Goal: Task Accomplishment & Management: Complete application form

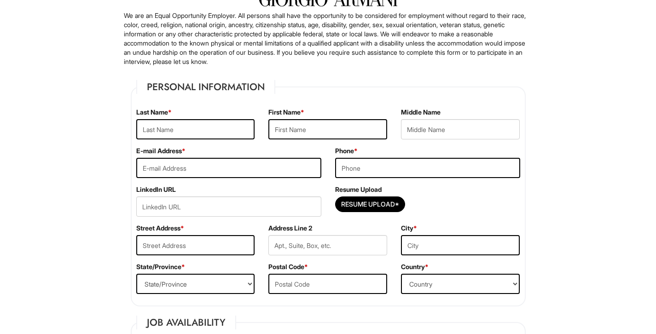
scroll to position [72, 0]
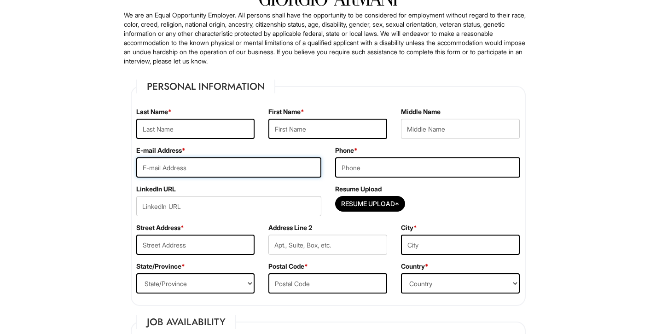
click at [283, 169] on input "email" at bounding box center [228, 167] width 185 height 20
type input "[EMAIL_ADDRESS][DOMAIN_NAME]"
click at [384, 168] on input "tel" at bounding box center [427, 167] width 185 height 20
type input "9177243021"
click at [367, 202] on input "Resume Upload*" at bounding box center [370, 204] width 69 height 15
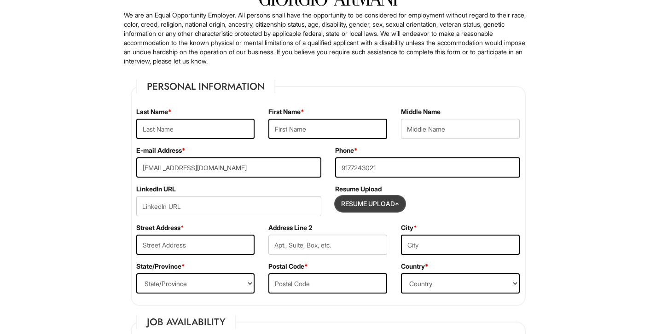
type input "C:\fakepath\Resume-B3.pdf"
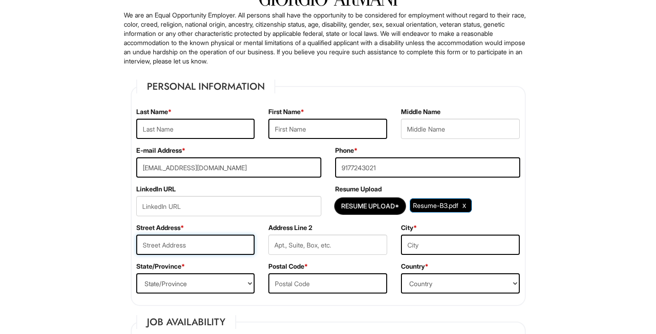
click at [191, 244] on input "text" at bounding box center [195, 245] width 119 height 20
type input "[STREET_ADDRESS]"
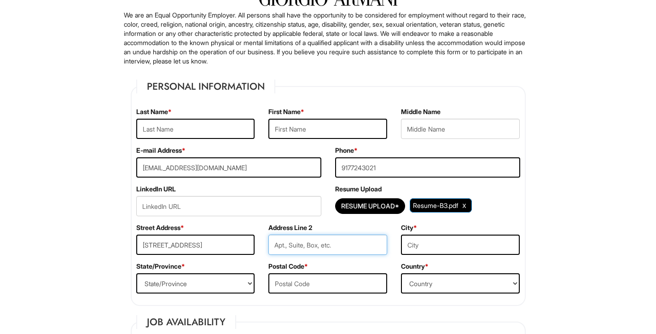
click at [287, 245] on input "text" at bounding box center [327, 245] width 119 height 20
type input "44"
click at [421, 252] on input "text" at bounding box center [460, 245] width 119 height 20
type input "[US_STATE]"
click at [251, 282] on select "State/Province ALABAMA ALASKA ARIZONA ARKANSAS CALIFORNIA COLORADO CONNECTICUT …" at bounding box center [195, 283] width 119 height 20
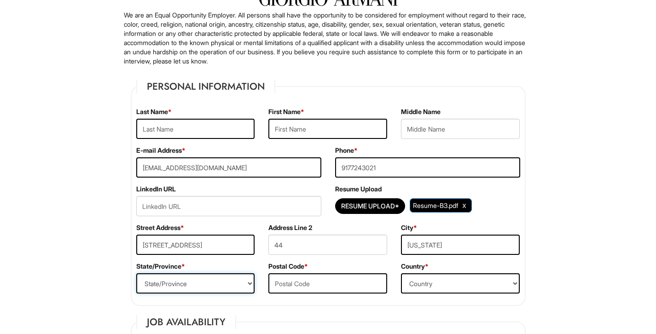
select select "NY"
click at [363, 286] on input "text" at bounding box center [327, 283] width 119 height 20
type input "10039"
click at [484, 282] on select "Country Afghanistan Albania Algeria American Samoa Andorra Angola Anguilla Anta…" at bounding box center [460, 283] width 119 height 20
select select "[GEOGRAPHIC_DATA]"
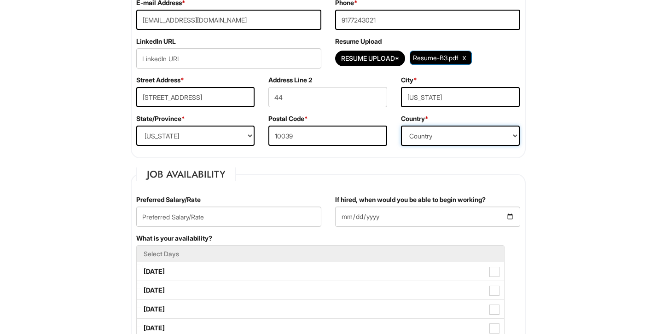
scroll to position [226, 0]
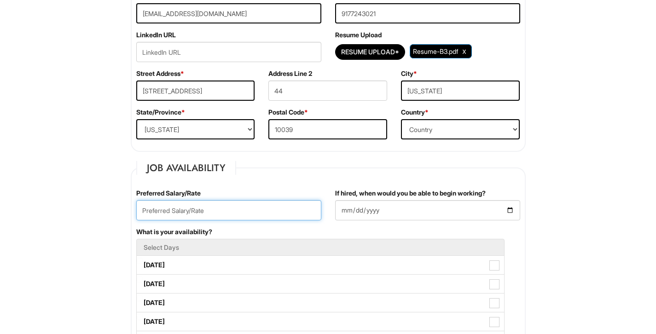
click at [265, 210] on input "text" at bounding box center [228, 210] width 185 height 20
type input "18"
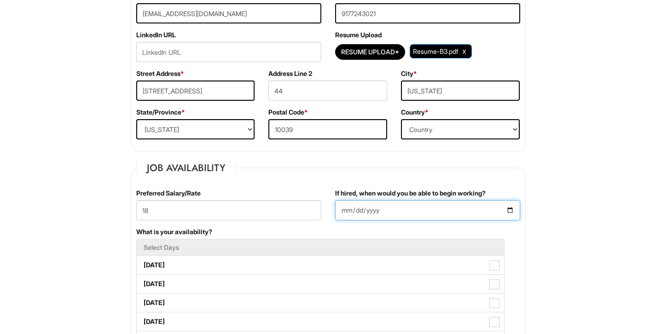
click at [513, 210] on input "If hired, when would you be able to begin working?" at bounding box center [427, 210] width 185 height 20
type input "[DATE]"
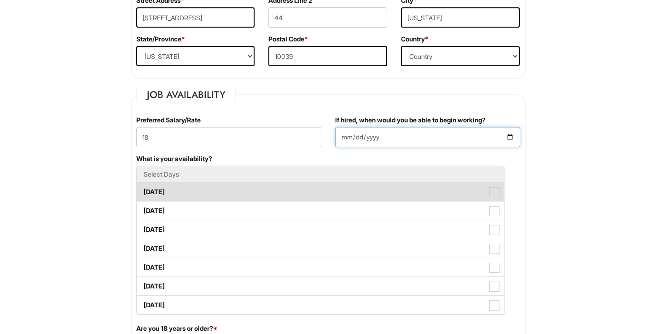
scroll to position [305, 0]
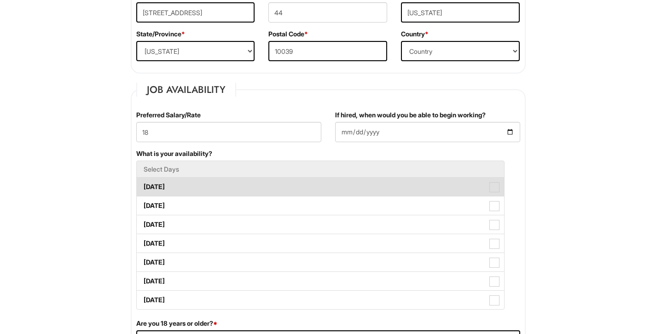
click at [494, 189] on span at bounding box center [494, 187] width 10 height 10
click at [143, 185] on Available_Monday "[DATE]" at bounding box center [140, 183] width 6 height 6
checkbox Available_Monday "true"
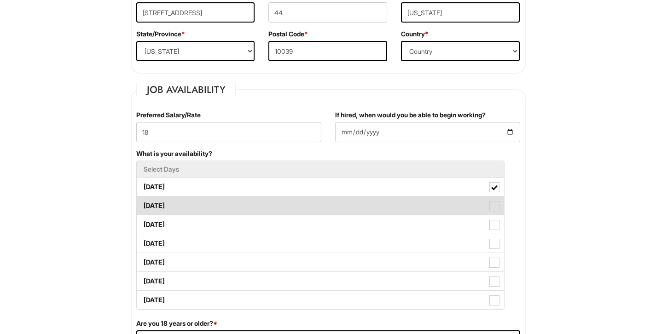
click at [494, 208] on span at bounding box center [494, 206] width 10 height 10
click at [143, 204] on Available_Tuesday "[DATE]" at bounding box center [140, 201] width 6 height 6
checkbox Available_Tuesday "true"
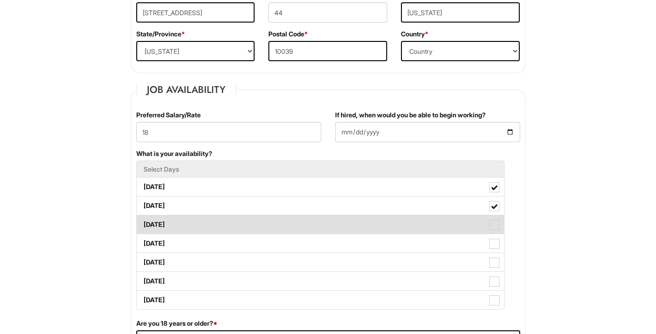
click at [496, 226] on span at bounding box center [494, 225] width 10 height 10
click at [143, 223] on Available_Wednesday "[DATE]" at bounding box center [140, 220] width 6 height 6
checkbox Available_Wednesday "true"
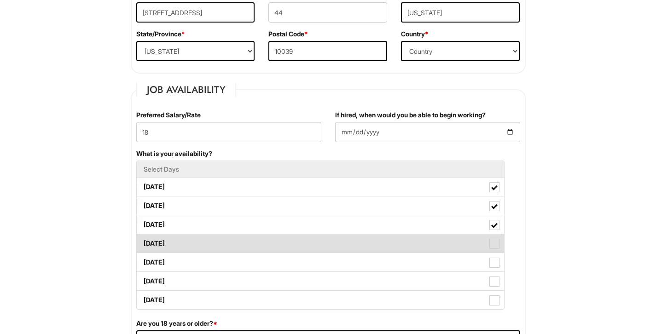
click at [494, 243] on span at bounding box center [494, 244] width 10 height 10
click at [143, 242] on Available_Thursday "[DATE]" at bounding box center [140, 239] width 6 height 6
checkbox Available_Thursday "true"
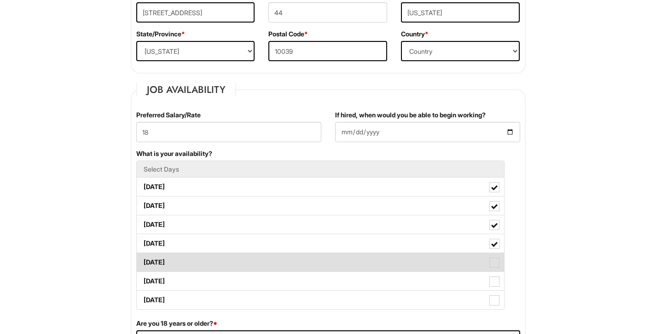
click at [494, 262] on span at bounding box center [494, 263] width 10 height 10
click at [143, 261] on Available_Friday "[DATE]" at bounding box center [140, 258] width 6 height 6
checkbox Available_Friday "true"
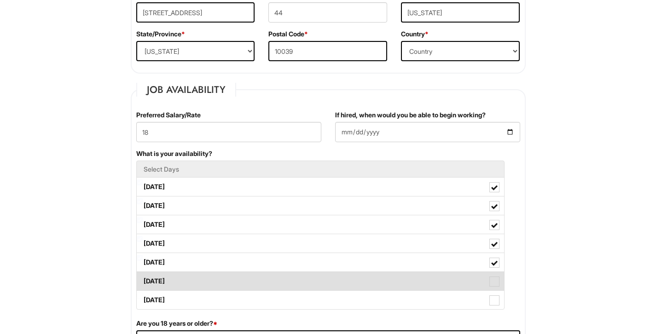
click at [494, 275] on label "[DATE]" at bounding box center [320, 281] width 367 height 18
click at [143, 275] on Available_Saturday "[DATE]" at bounding box center [140, 277] width 6 height 6
checkbox Available_Saturday "true"
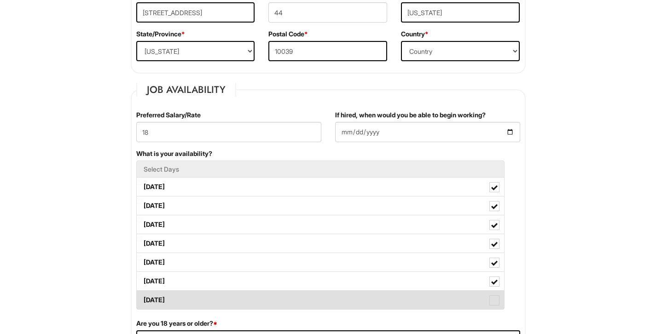
click at [493, 296] on span at bounding box center [494, 301] width 10 height 10
click at [143, 296] on Available_Sunday "[DATE]" at bounding box center [140, 296] width 6 height 6
checkbox Available_Sunday "true"
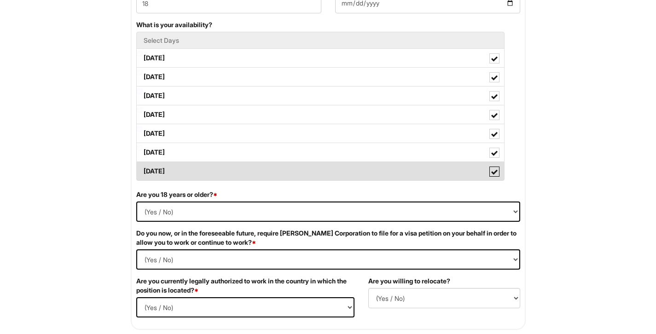
scroll to position [434, 0]
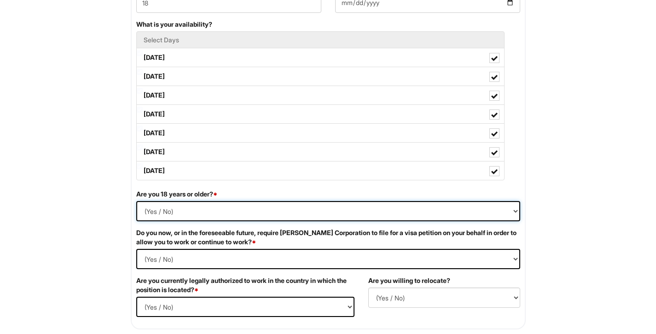
click at [511, 209] on select "(Yes / No) Yes No" at bounding box center [328, 211] width 384 height 20
select select "Yes"
click at [506, 256] on Required "(Yes / No) Yes No" at bounding box center [328, 259] width 384 height 20
select Required "No"
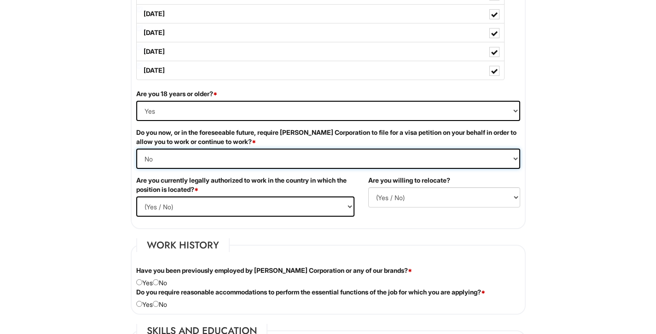
scroll to position [535, 0]
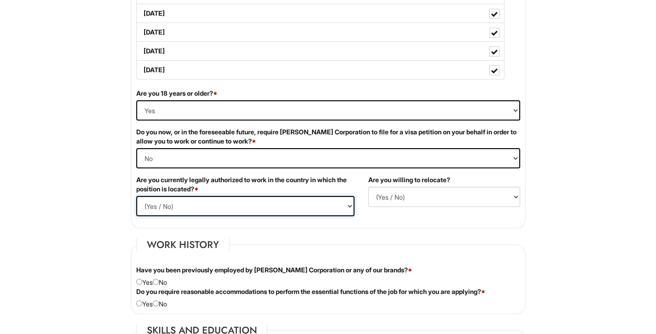
click at [345, 204] on select "(Yes / No) Yes No" at bounding box center [245, 206] width 218 height 20
select select "Yes"
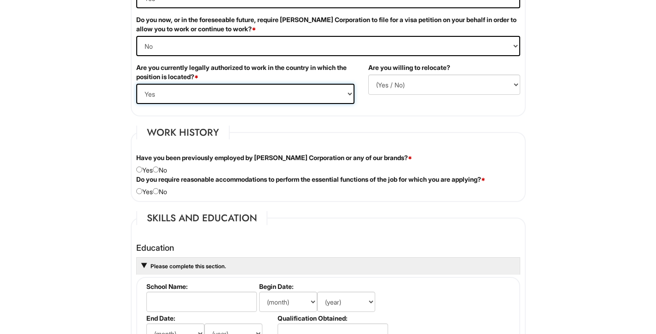
scroll to position [648, 0]
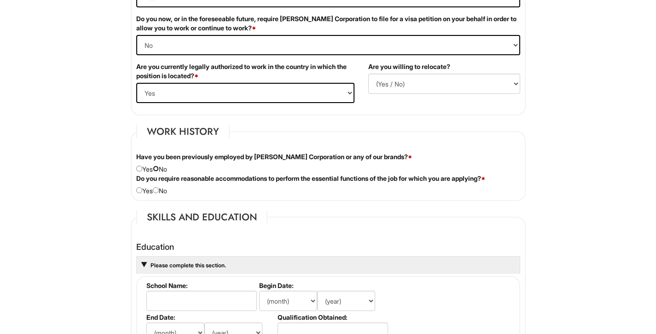
click at [159, 170] on input "radio" at bounding box center [156, 169] width 6 height 6
radio input "true"
click at [159, 192] on input "radio" at bounding box center [156, 190] width 6 height 6
radio input "true"
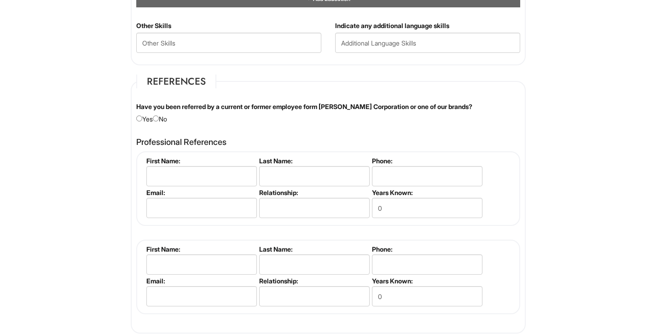
scroll to position [1023, 0]
click at [159, 118] on input "radio" at bounding box center [156, 118] width 6 height 6
radio input "true"
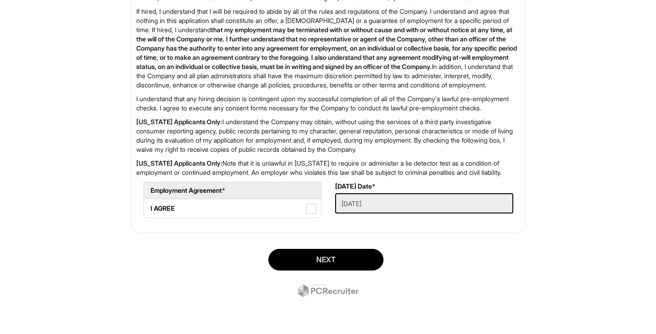
scroll to position [1501, 0]
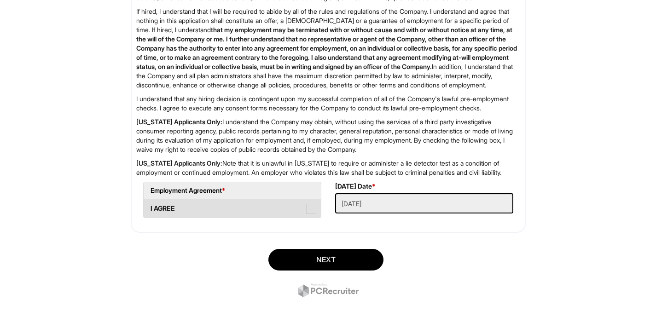
click at [309, 211] on span at bounding box center [311, 209] width 10 height 10
click at [150, 207] on AGREE "I AGREE" at bounding box center [147, 204] width 6 height 6
checkbox AGREE "true"
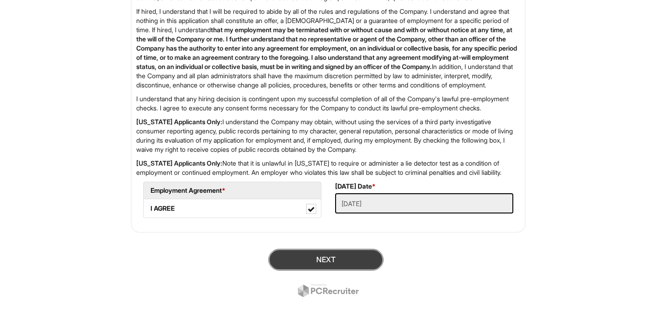
click at [360, 255] on button "Next" at bounding box center [325, 260] width 115 height 22
click at [340, 264] on div "Review Required Fields" at bounding box center [328, 274] width 409 height 64
click at [343, 262] on button "SUBMIT" at bounding box center [325, 260] width 115 height 22
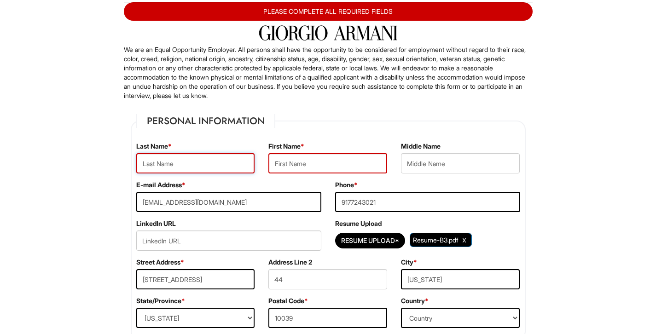
click at [214, 167] on input "text" at bounding box center [195, 163] width 119 height 20
type input "l"
type input "[PERSON_NAME]"
click at [289, 162] on input "text" at bounding box center [327, 163] width 119 height 20
type input "Franklin"
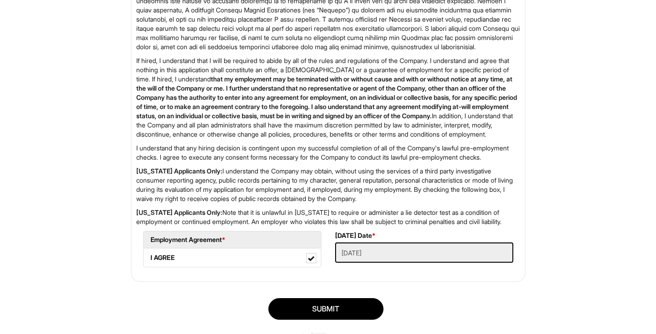
scroll to position [1519, 0]
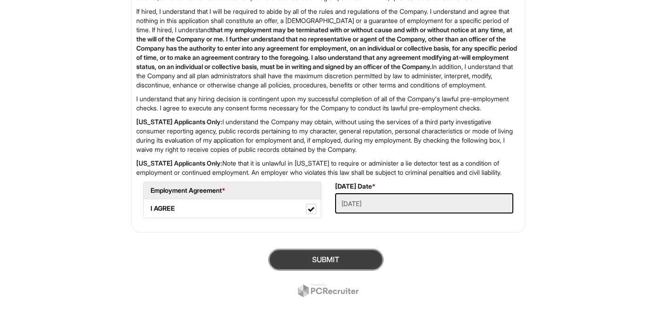
click at [323, 261] on button "SUBMIT" at bounding box center [325, 260] width 115 height 22
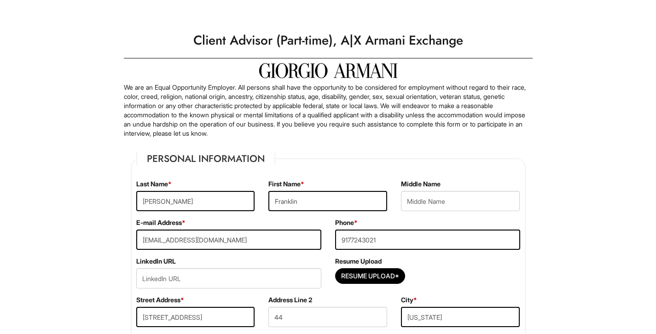
select select "NY"
select select "[GEOGRAPHIC_DATA]"
select select "Yes"
select Required "No"
select select "Yes"
